Goal: Task Accomplishment & Management: Use online tool/utility

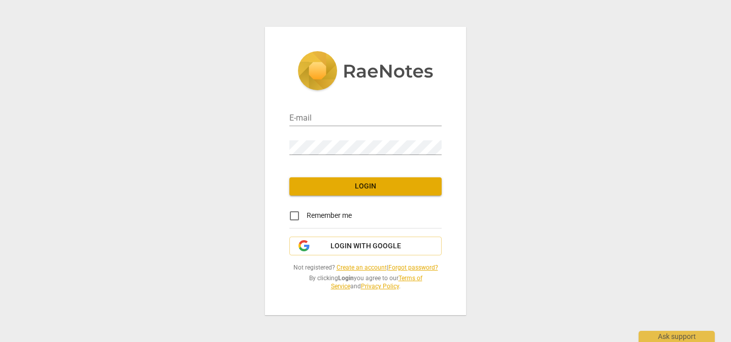
type input "earthmotherrose@gmail.com"
click at [293, 216] on input "Remember me" at bounding box center [294, 216] width 24 height 24
checkbox input "true"
click at [351, 182] on span "Login" at bounding box center [365, 187] width 136 height 10
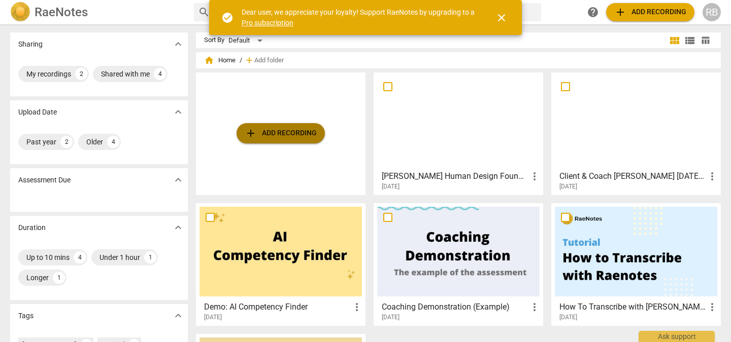
click at [279, 133] on span "add Add recording" at bounding box center [281, 133] width 72 height 12
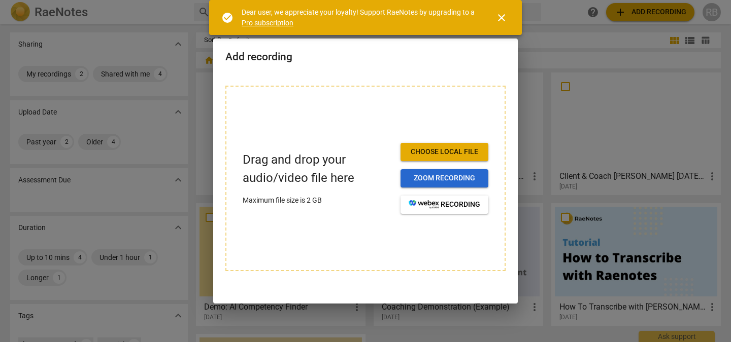
click at [413, 182] on span "Zoom recording" at bounding box center [444, 179] width 72 height 10
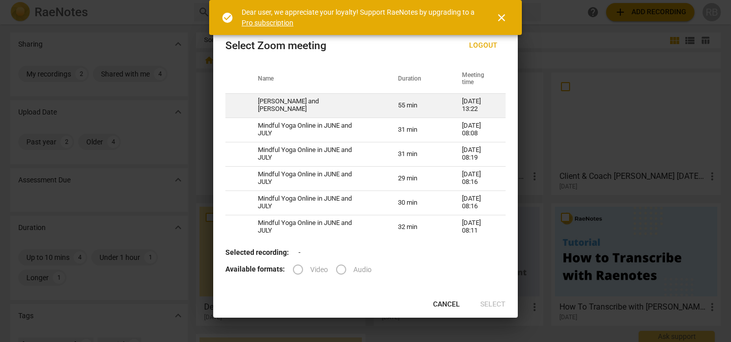
click at [407, 100] on td "55 min" at bounding box center [418, 105] width 64 height 24
radio input "true"
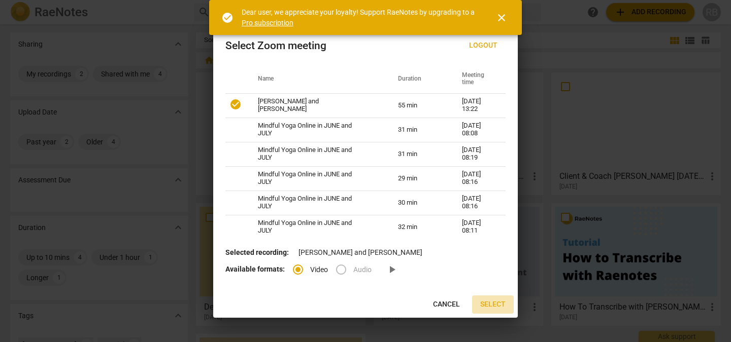
click at [494, 301] on span "Select" at bounding box center [492, 305] width 25 height 10
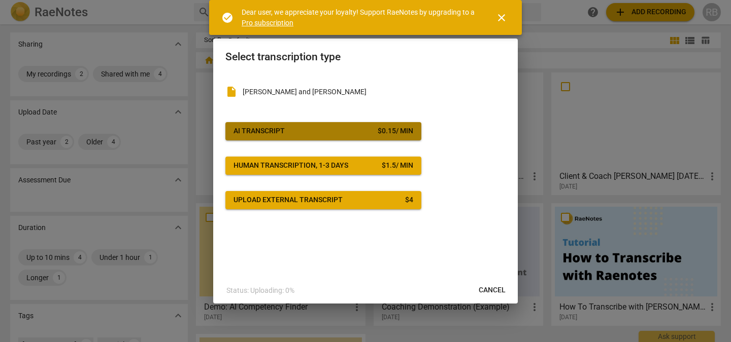
click at [327, 133] on span "AI Transcript $ 0.15 / min" at bounding box center [323, 131] width 180 height 10
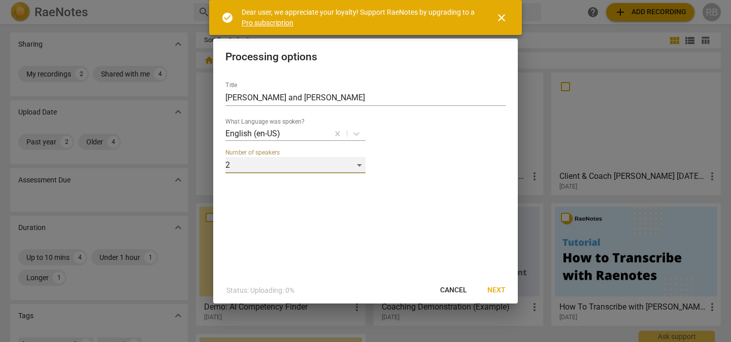
click at [360, 166] on div "2" at bounding box center [295, 165] width 140 height 16
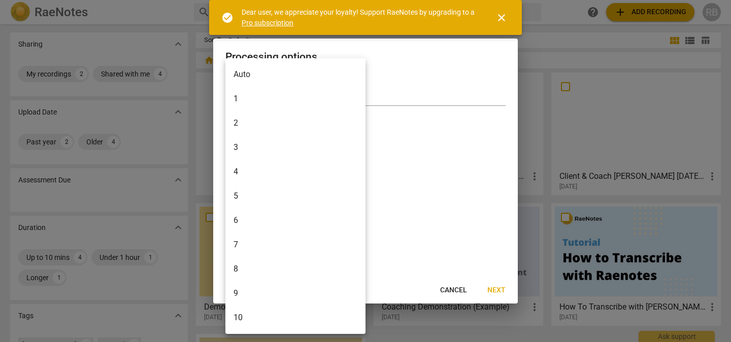
click at [321, 122] on li "2" at bounding box center [295, 123] width 140 height 24
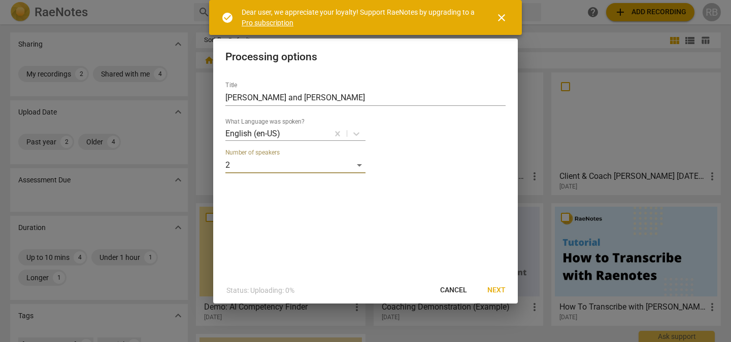
click at [498, 289] on span "Next" at bounding box center [496, 291] width 18 height 10
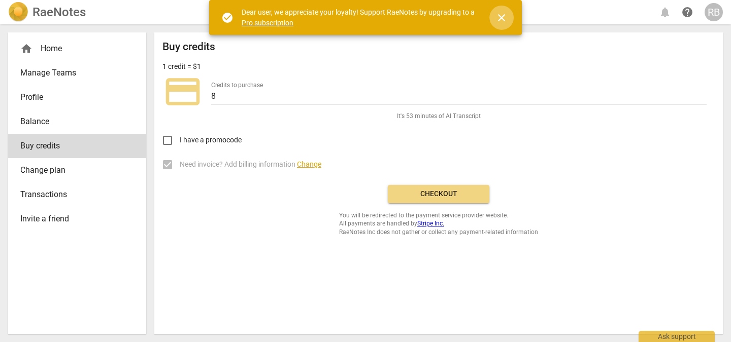
click at [503, 17] on span "close" at bounding box center [501, 18] width 12 height 12
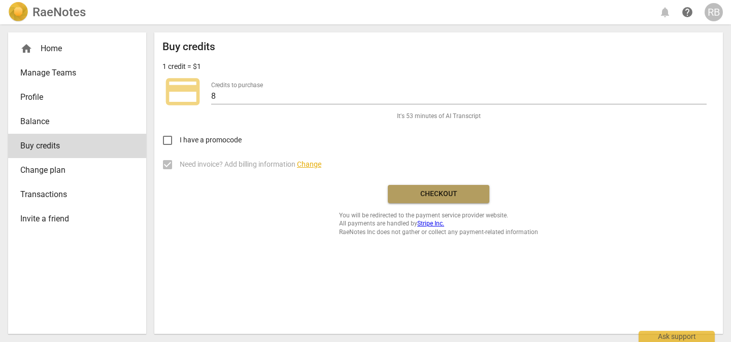
click at [412, 196] on span "Checkout" at bounding box center [438, 194] width 85 height 10
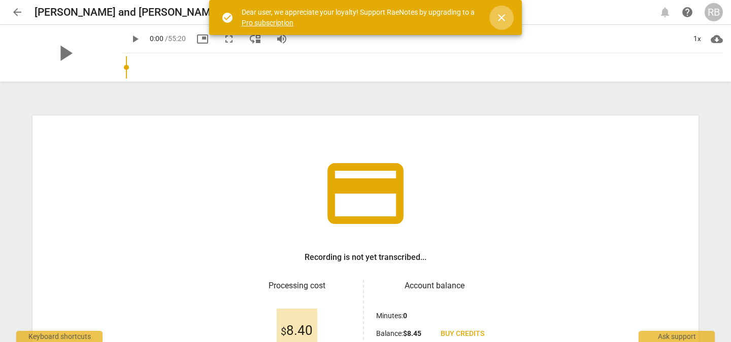
click at [505, 15] on span "close" at bounding box center [501, 18] width 12 height 12
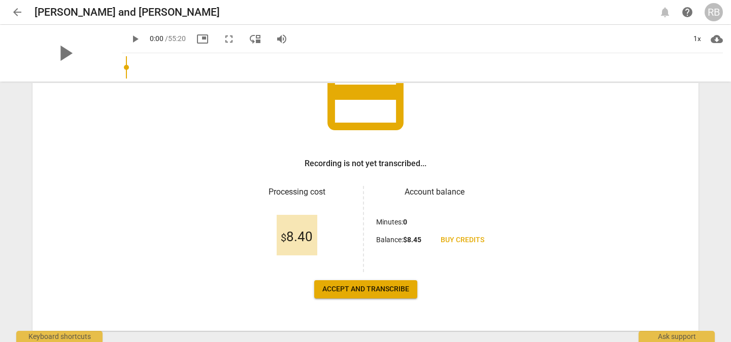
scroll to position [115, 0]
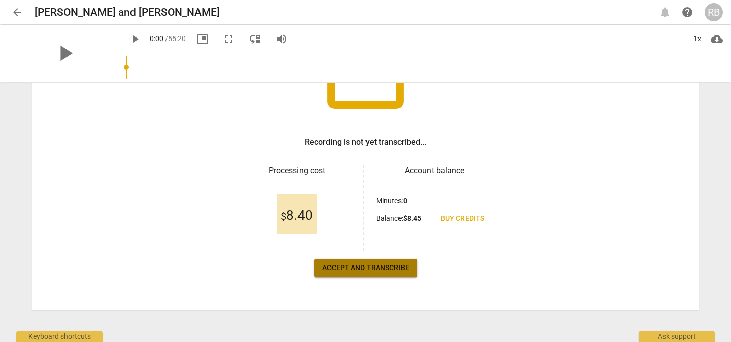
click at [387, 268] on span "Accept and transcribe" at bounding box center [365, 268] width 87 height 10
